Goal: Task Accomplishment & Management: Manage account settings

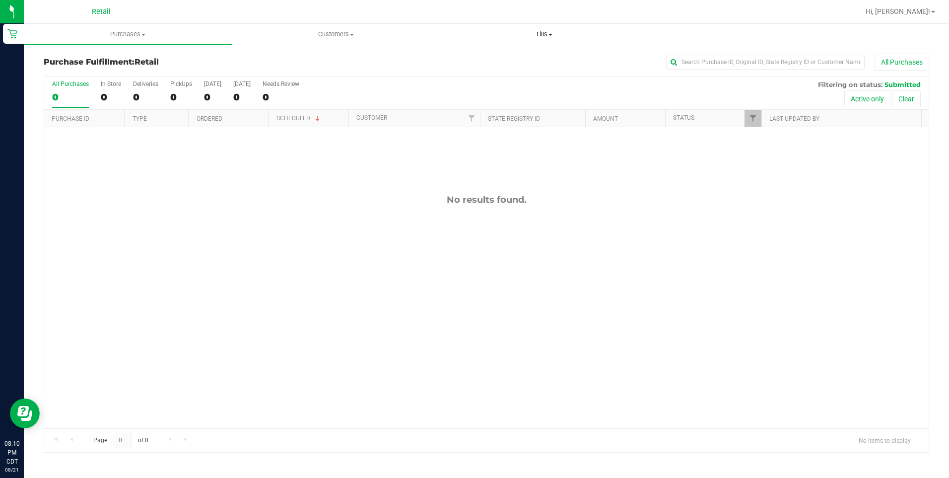
click at [551, 34] on span at bounding box center [551, 35] width 4 height 2
click at [498, 58] on span "Manage tills" at bounding box center [473, 60] width 67 height 8
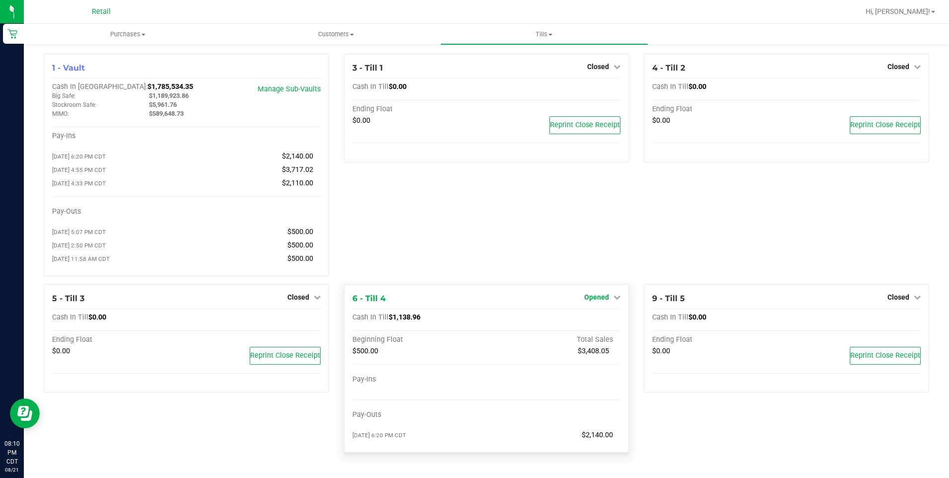
click at [599, 300] on span "Opened" at bounding box center [596, 297] width 25 height 8
click at [598, 321] on link "Close Till" at bounding box center [598, 317] width 27 height 8
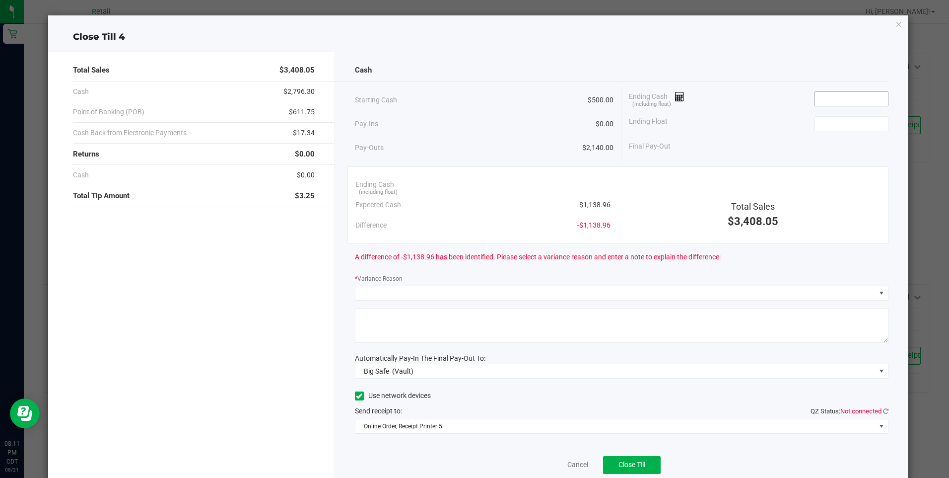
click at [832, 100] on input at bounding box center [851, 99] width 73 height 14
click at [844, 121] on input at bounding box center [851, 124] width 73 height 14
type input "$1,139.06"
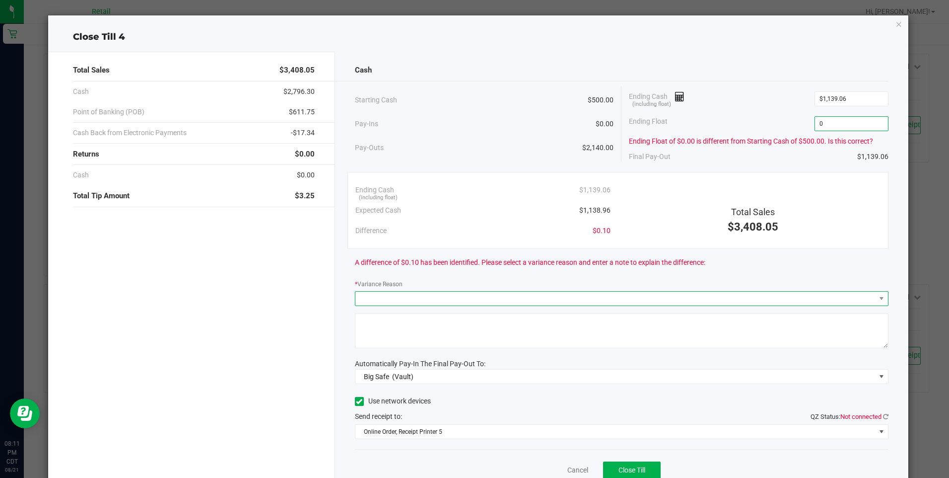
click at [579, 294] on span at bounding box center [615, 298] width 520 height 14
type input "$0.00"
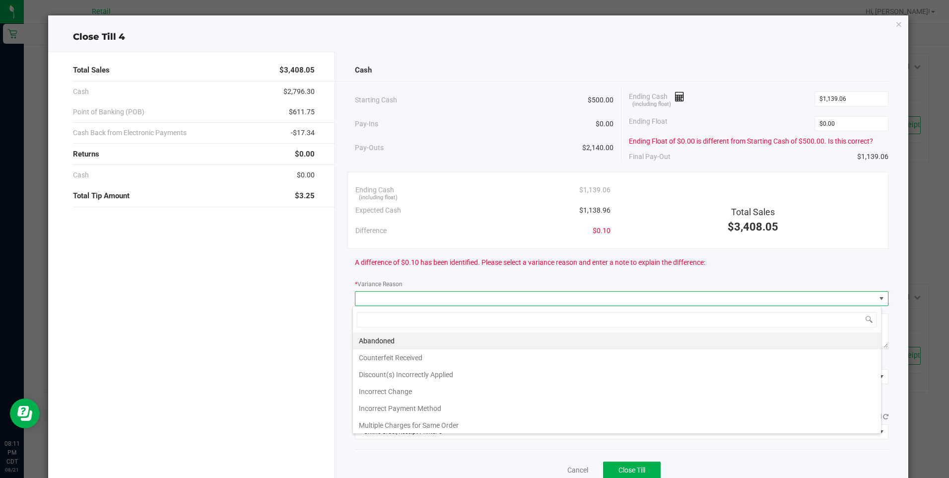
scroll to position [15, 529]
click at [404, 389] on li "Incorrect Change" at bounding box center [617, 391] width 528 height 17
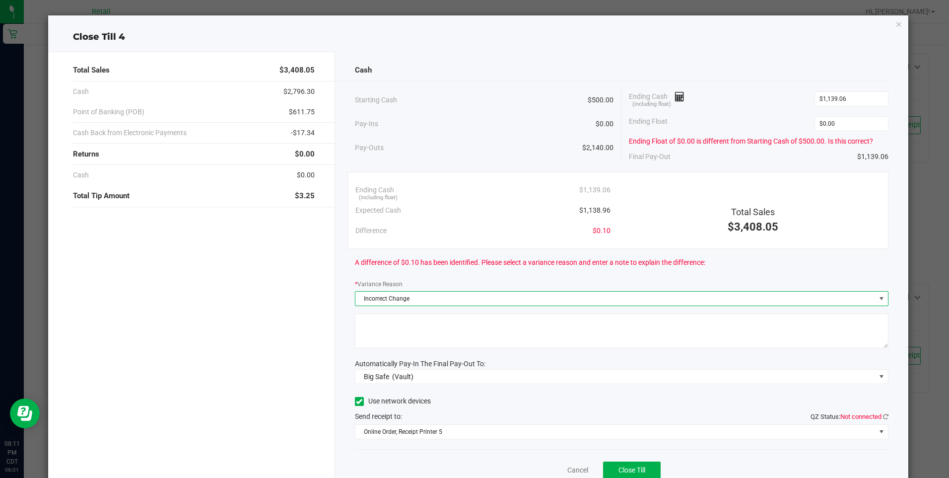
click at [423, 322] on textarea at bounding box center [622, 330] width 534 height 35
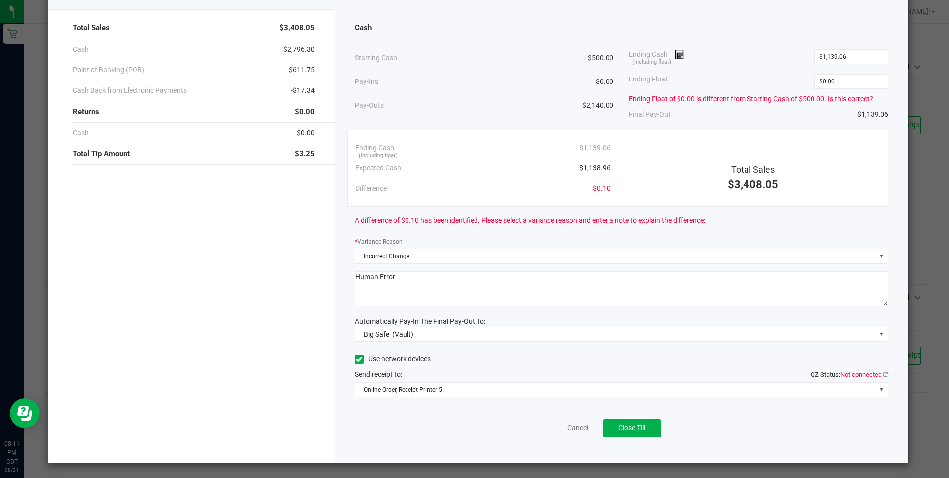
type textarea "Human Error"
click at [492, 332] on span "Big Safe (Vault)" at bounding box center [615, 334] width 520 height 14
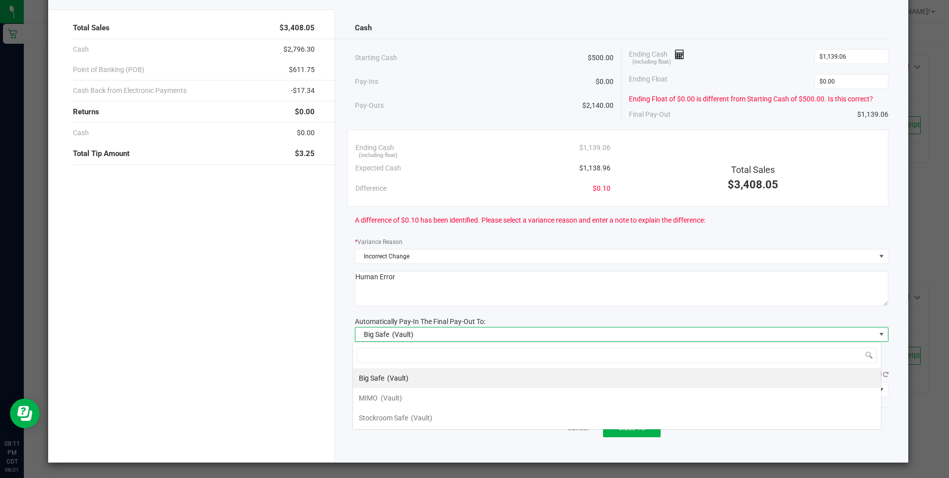
scroll to position [15, 529]
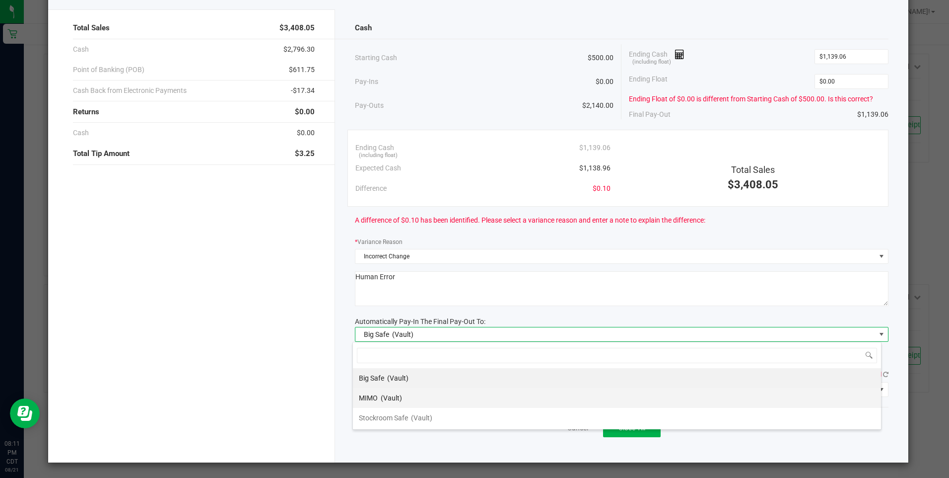
click at [400, 397] on span "(Vault)" at bounding box center [391, 398] width 21 height 8
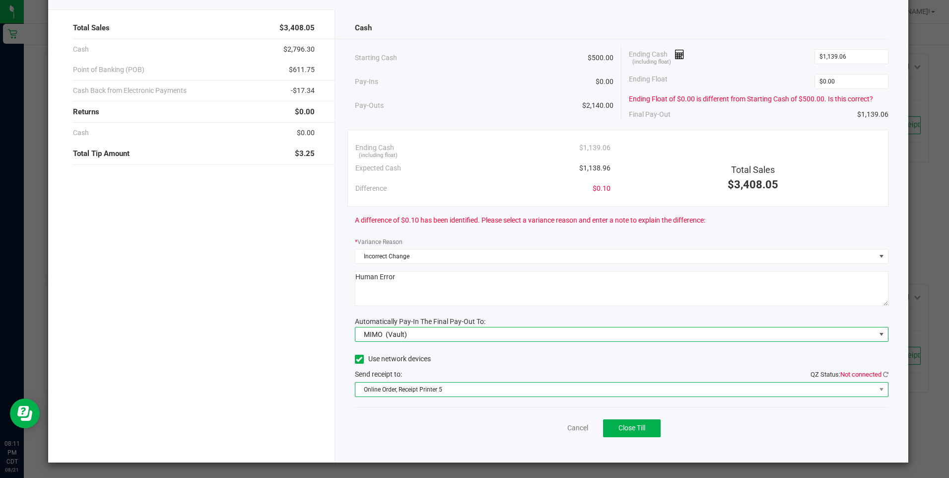
click at [453, 388] on span "Online Order, Receipt Printer 5" at bounding box center [615, 389] width 520 height 14
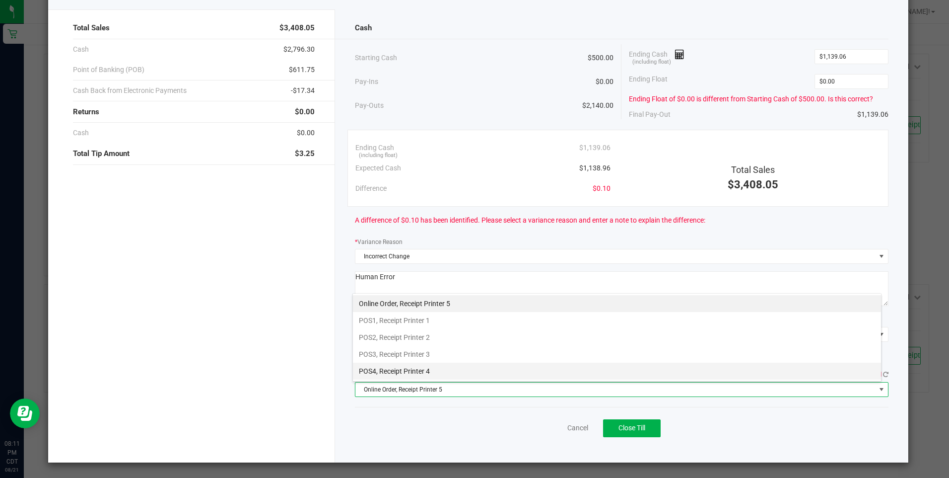
click at [432, 371] on li "POS4, Receipt Printer 4" at bounding box center [617, 370] width 528 height 17
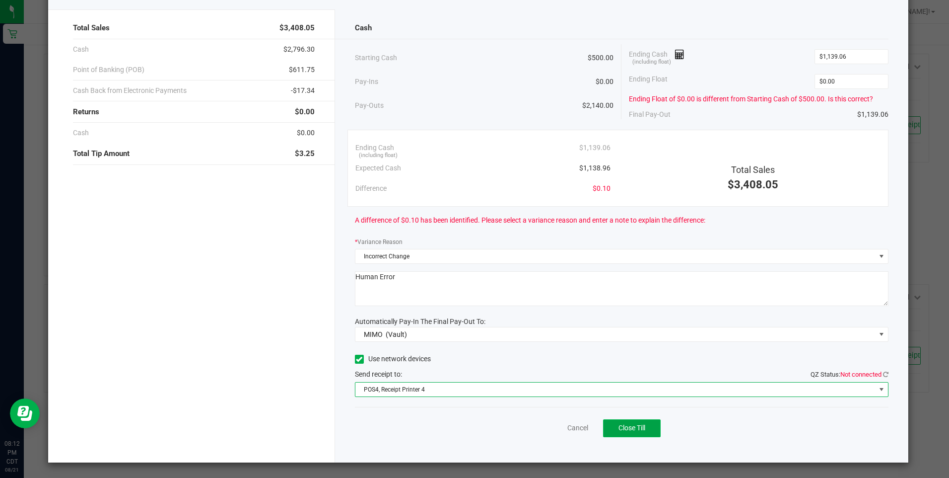
click at [637, 428] on span "Close Till" at bounding box center [632, 427] width 27 height 8
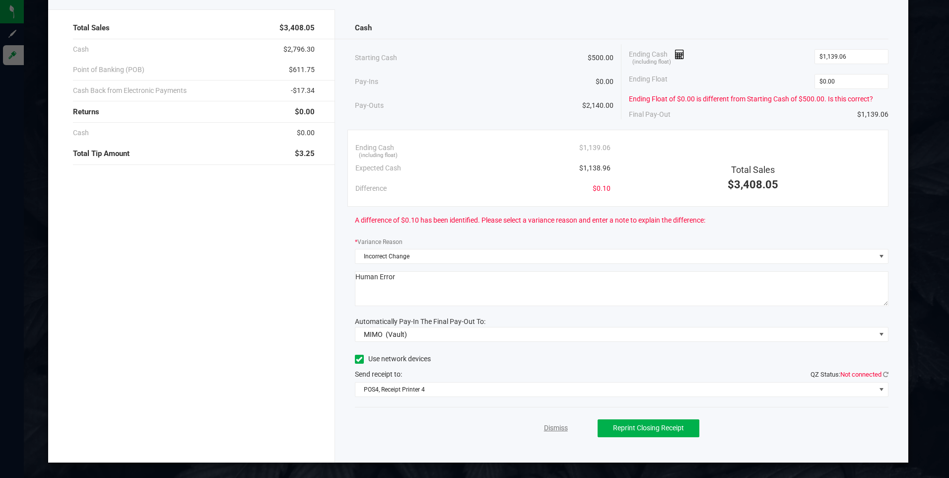
click at [548, 430] on link "Dismiss" at bounding box center [556, 427] width 24 height 10
